Goal: Use online tool/utility: Utilize a website feature to perform a specific function

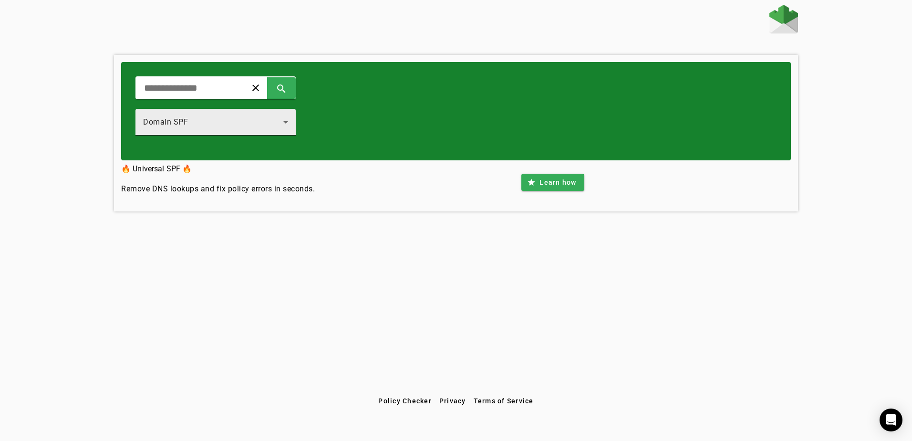
click at [266, 131] on div "Domain SPF" at bounding box center [215, 122] width 145 height 27
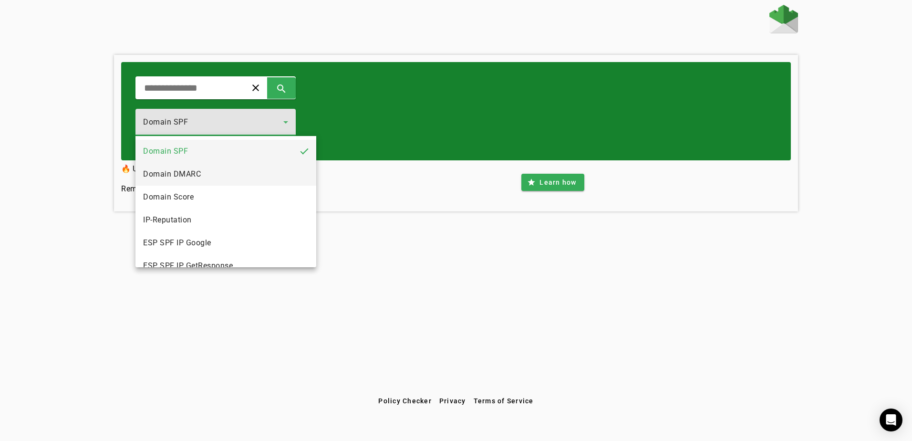
click at [200, 178] on span "Domain DMARC" at bounding box center [172, 173] width 58 height 11
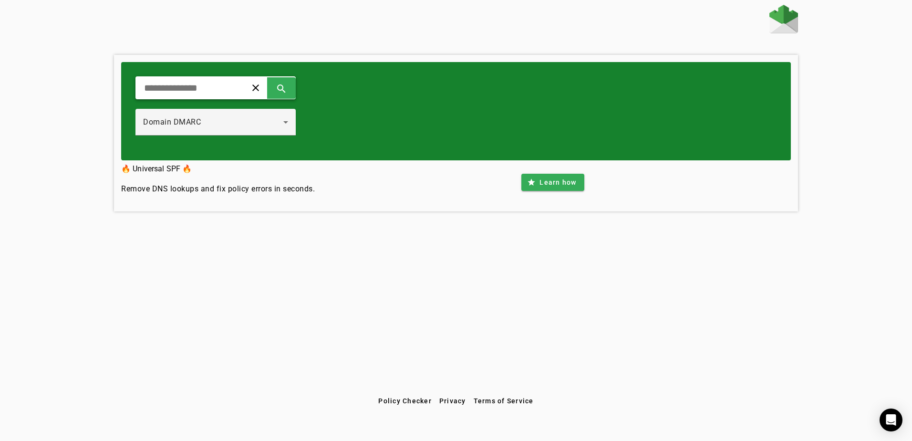
click at [183, 94] on input "text" at bounding box center [187, 87] width 88 height 11
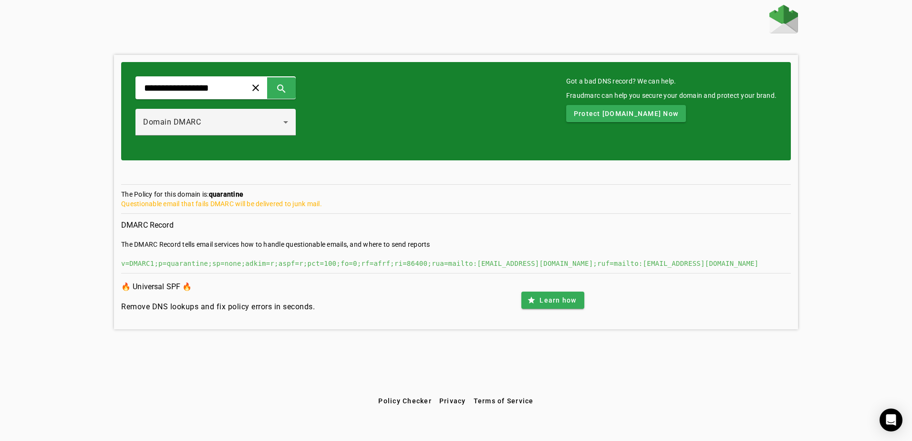
click at [219, 265] on div "v=DMARC1;p=quarantine;sp=none;adkim=r;aspf=r;pct=100;fo=0;rf=afrf;ri=86400;rua=…" at bounding box center [456, 264] width 670 height 10
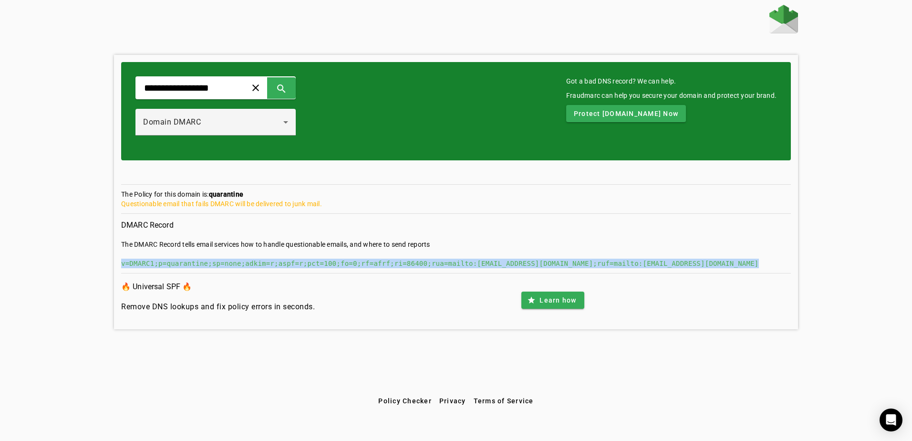
click at [219, 265] on div "v=DMARC1;p=quarantine;sp=none;adkim=r;aspf=r;pct=100;fo=0;rf=afrf;ri=86400;rua=…" at bounding box center [456, 264] width 670 height 10
copy div "v=DMARC1;p=quarantine;sp=none;adkim=r;aspf=r;pct=100;fo=0;rf=afrf;ri=86400;rua=…"
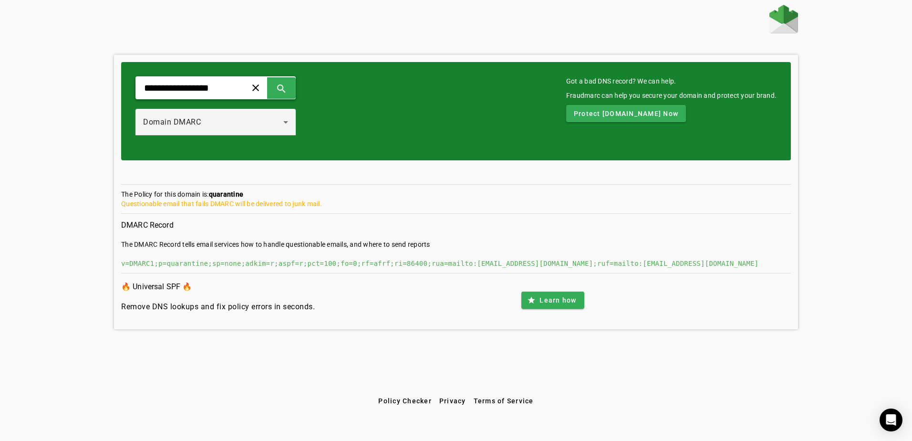
drag, startPoint x: 239, startPoint y: 86, endPoint x: 107, endPoint y: 75, distance: 132.2
click at [107, 75] on div "**********" at bounding box center [456, 198] width 912 height 387
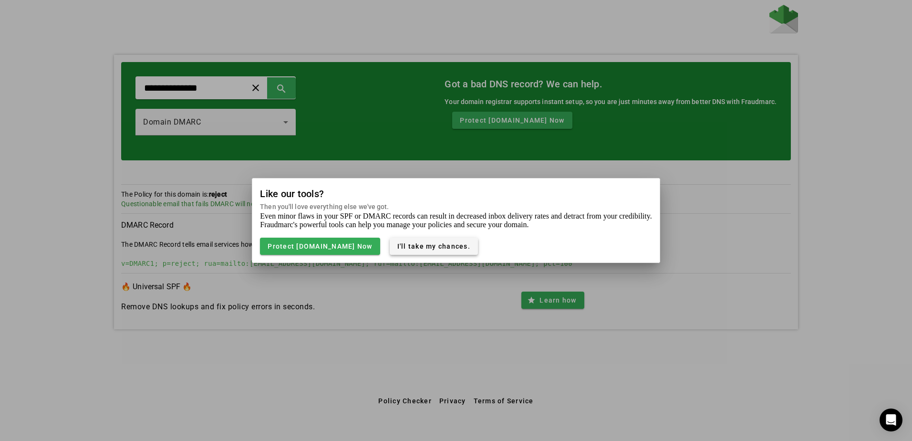
click at [439, 247] on span "I'll take my chances." at bounding box center [433, 246] width 73 height 8
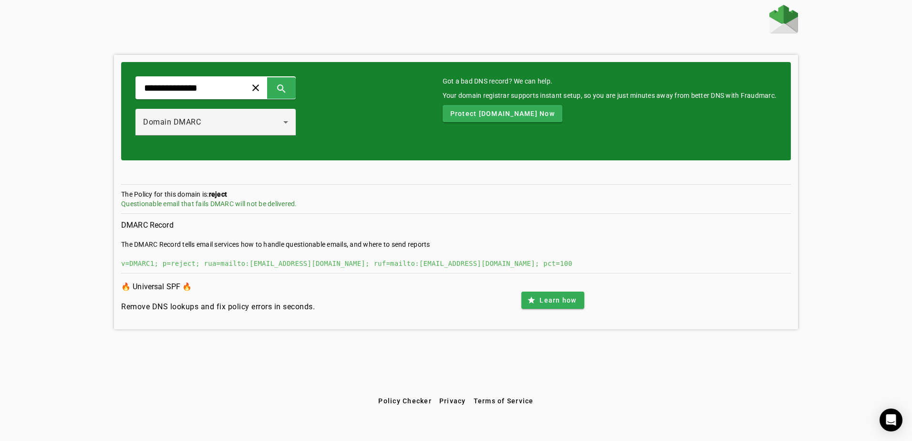
click at [238, 263] on div "v=DMARC1; p=reject; rua=mailto:[EMAIL_ADDRESS][DOMAIN_NAME]; ruf=mailto:[EMAIL_…" at bounding box center [456, 264] width 670 height 10
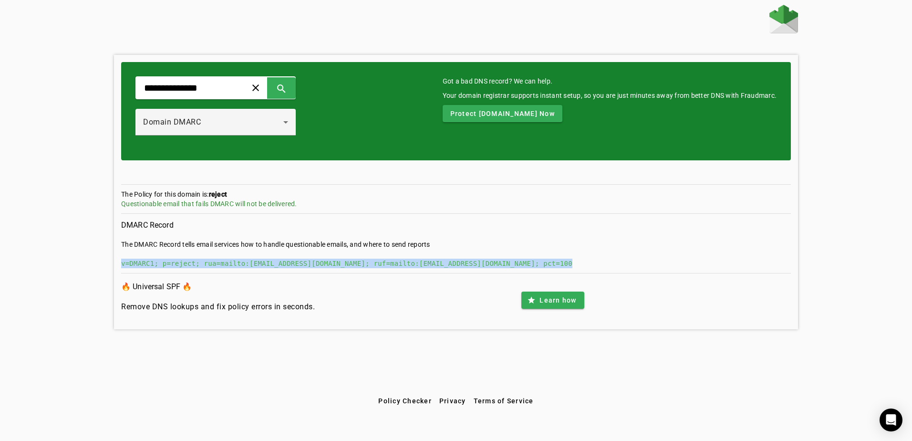
click at [238, 263] on div "v=DMARC1; p=reject; rua=mailto:[EMAIL_ADDRESS][DOMAIN_NAME]; ruf=mailto:[EMAIL_…" at bounding box center [456, 264] width 670 height 10
copy div "v=DMARC1; p=reject; rua=mailto:[EMAIL_ADDRESS][DOMAIN_NAME]; ruf=mailto:[EMAIL_…"
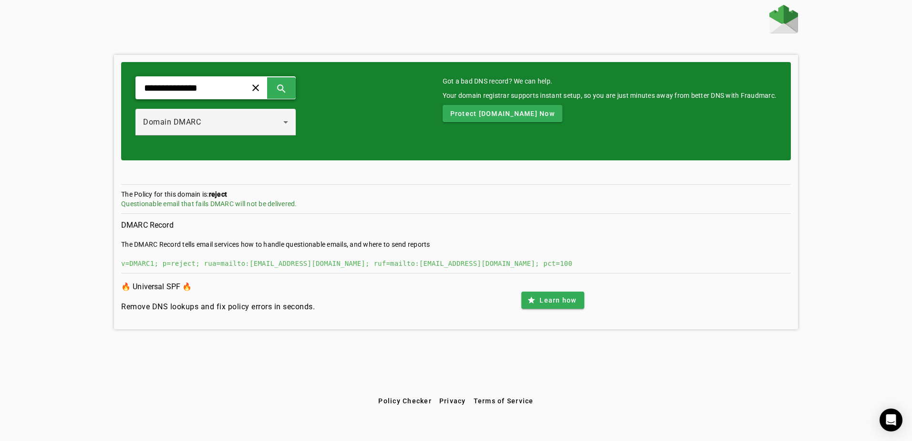
drag, startPoint x: 205, startPoint y: 91, endPoint x: 140, endPoint y: 89, distance: 65.4
click at [140, 89] on div "**********" at bounding box center [215, 87] width 160 height 23
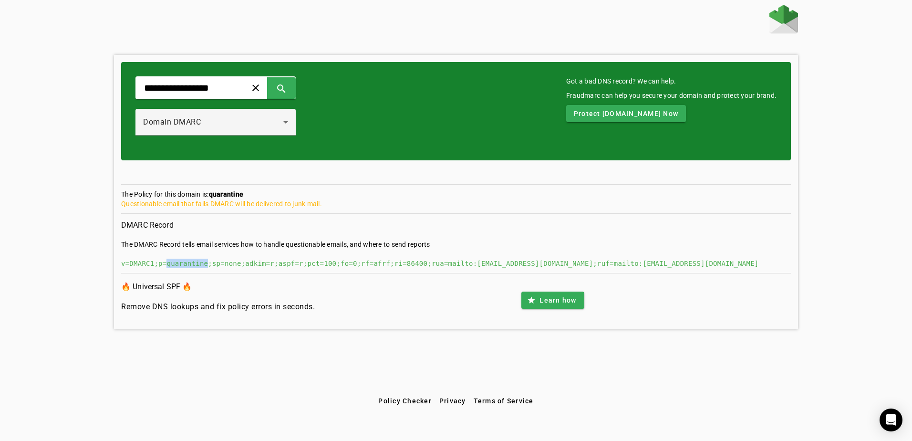
drag, startPoint x: 165, startPoint y: 265, endPoint x: 199, endPoint y: 266, distance: 34.8
click at [199, 266] on div "v=DMARC1;p=quarantine;sp=none;adkim=r;aspf=r;pct=100;fo=0;rf=afrf;ri=86400;rua=…" at bounding box center [456, 264] width 670 height 10
copy div "quarantine"
click at [423, 265] on div "v=DMARC1;p=quarantine;sp=none;adkim=r;aspf=r;pct=100;fo=0;rf=afrf;ri=86400;rua=…" at bounding box center [456, 264] width 670 height 10
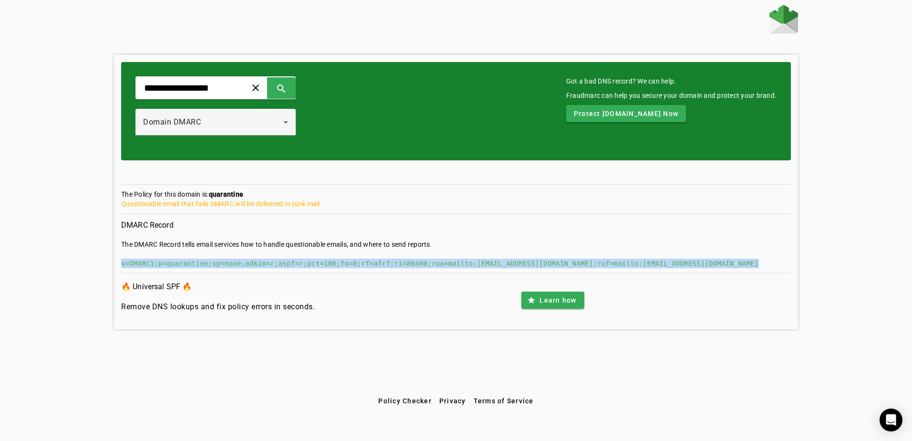
click at [423, 265] on div "v=DMARC1;p=quarantine;sp=none;adkim=r;aspf=r;pct=100;fo=0;rf=afrf;ri=86400;rua=…" at bounding box center [456, 264] width 670 height 10
copy div "v=DMARC1;p=quarantine;sp=none;adkim=r;aspf=r;pct=100;fo=0;rf=afrf;ri=86400;rua=…"
click at [233, 264] on div "v=DMARC1;p=quarantine;sp=none;adkim=r;aspf=r;pct=100;fo=0;rf=afrf;ri=86400;rua=…" at bounding box center [456, 264] width 670 height 10
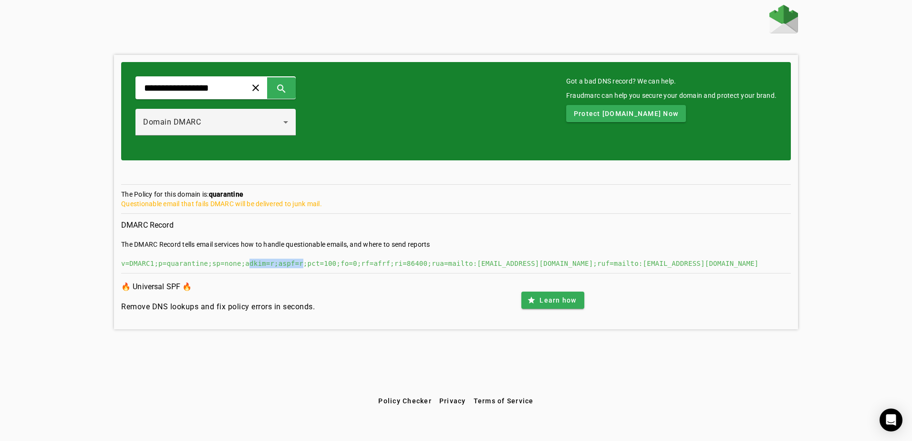
drag, startPoint x: 240, startPoint y: 265, endPoint x: 288, endPoint y: 260, distance: 48.0
click at [288, 260] on div "v=DMARC1;p=quarantine;sp=none;adkim=r;aspf=r;pct=100;fo=0;rf=afrf;ri=86400;rua=…" at bounding box center [456, 264] width 670 height 10
drag, startPoint x: 288, startPoint y: 260, endPoint x: 315, endPoint y: 268, distance: 28.5
click at [315, 268] on div "v=DMARC1;p=quarantine;sp=none;adkim=r;aspf=r;pct=100;fo=0;rf=afrf;ri=86400;rua=…" at bounding box center [456, 264] width 670 height 10
click at [647, 220] on h3 "DMARC Record" at bounding box center [456, 224] width 670 height 13
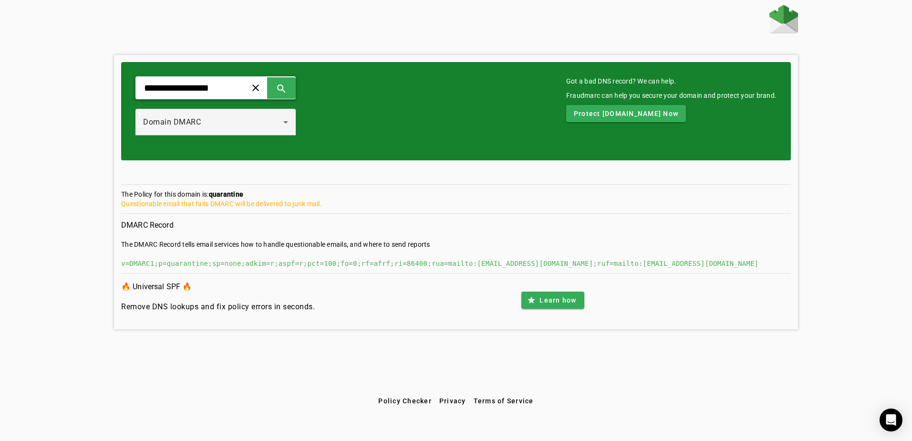
drag, startPoint x: 228, startPoint y: 88, endPoint x: 138, endPoint y: 88, distance: 89.7
click at [138, 88] on div "**********" at bounding box center [215, 87] width 160 height 23
type input "**********"
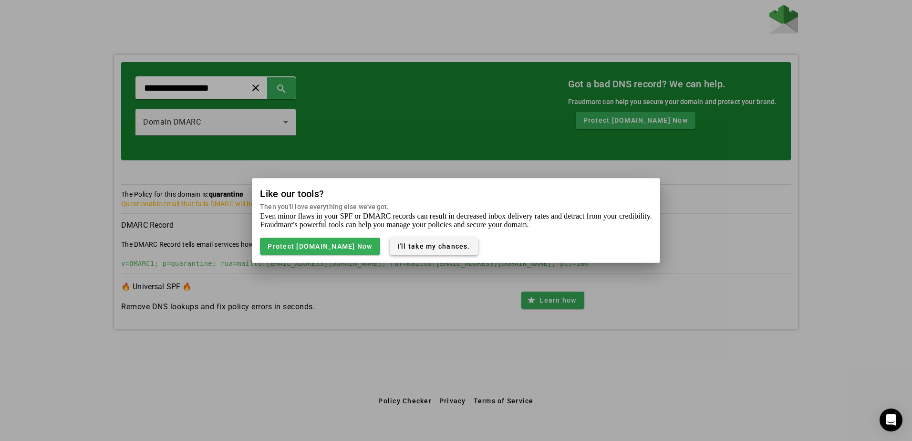
click at [434, 249] on span "I'll take my chances." at bounding box center [433, 246] width 73 height 8
